Goal: Information Seeking & Learning: Learn about a topic

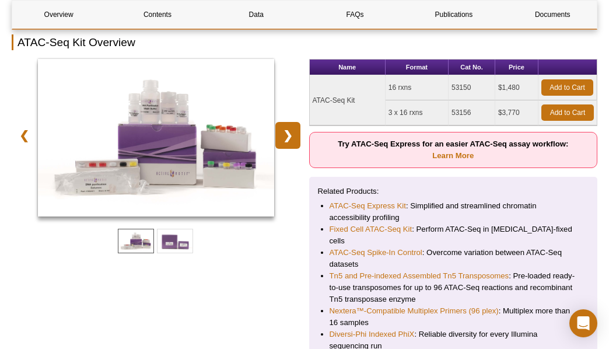
scroll to position [167, 0]
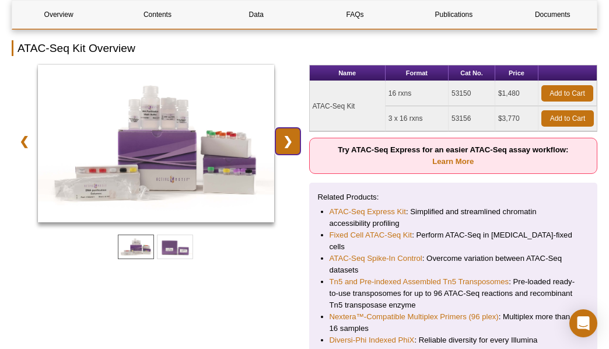
click at [290, 140] on link "❯" at bounding box center [287, 141] width 25 height 27
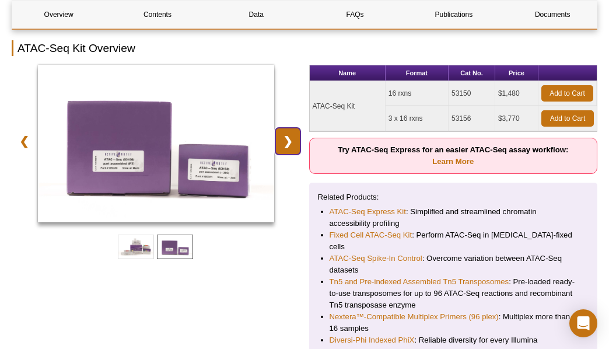
click at [290, 140] on link "❯" at bounding box center [287, 141] width 25 height 27
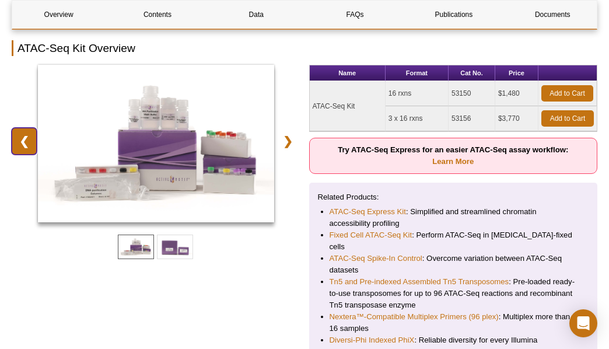
click at [24, 143] on link "❮" at bounding box center [24, 141] width 25 height 27
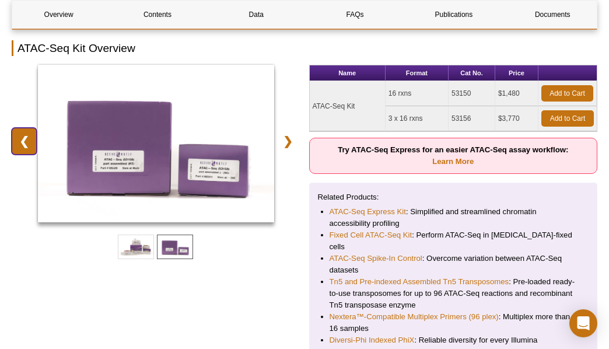
click at [23, 143] on link "❮" at bounding box center [24, 141] width 25 height 27
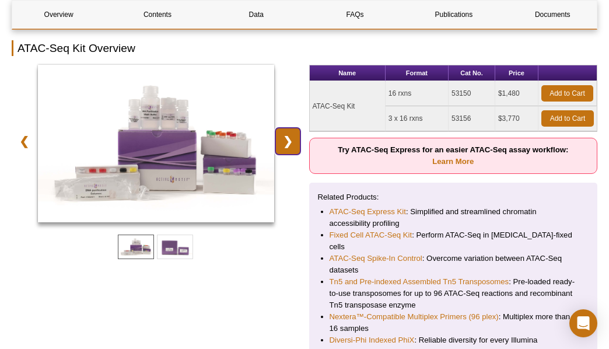
click at [289, 140] on link "❯" at bounding box center [287, 141] width 25 height 27
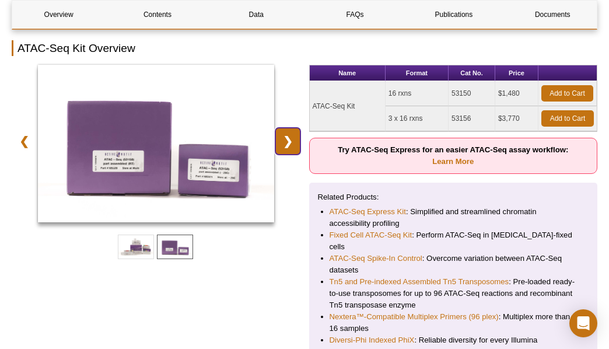
click at [286, 136] on link "❯" at bounding box center [287, 141] width 25 height 27
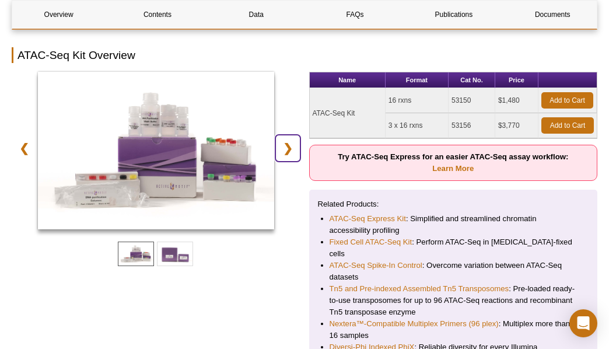
scroll to position [159, 0]
